Goal: Check status

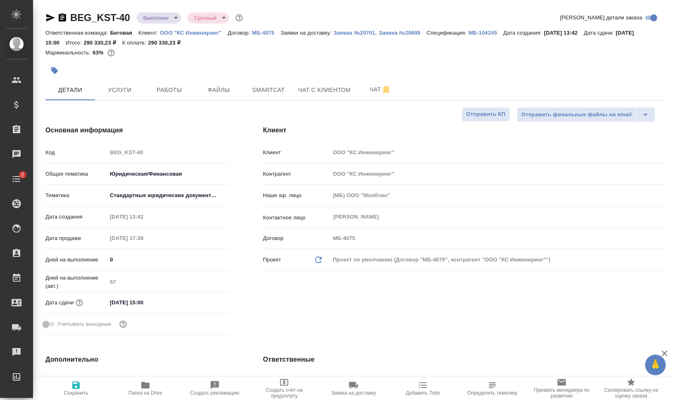
select select "RU"
